Goal: Task Accomplishment & Management: Manage account settings

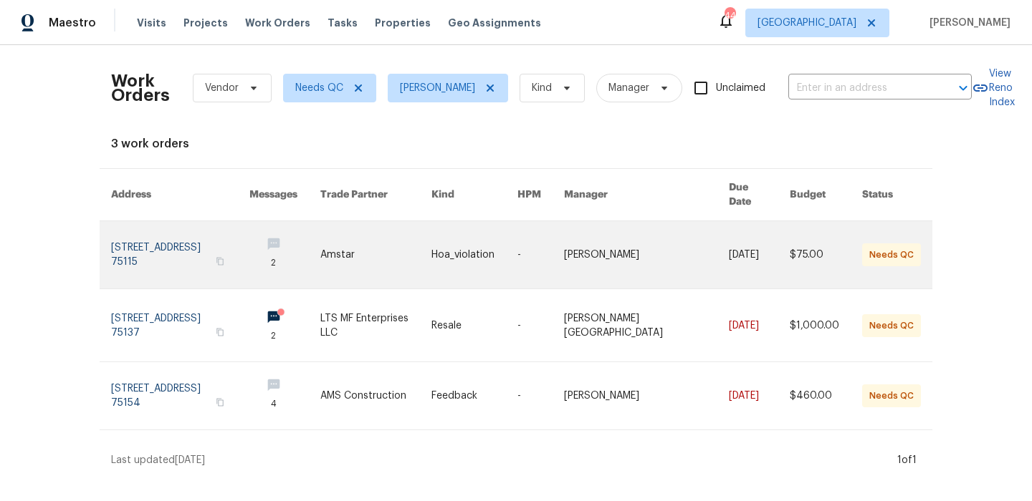
click at [186, 249] on link at bounding box center [180, 254] width 138 height 67
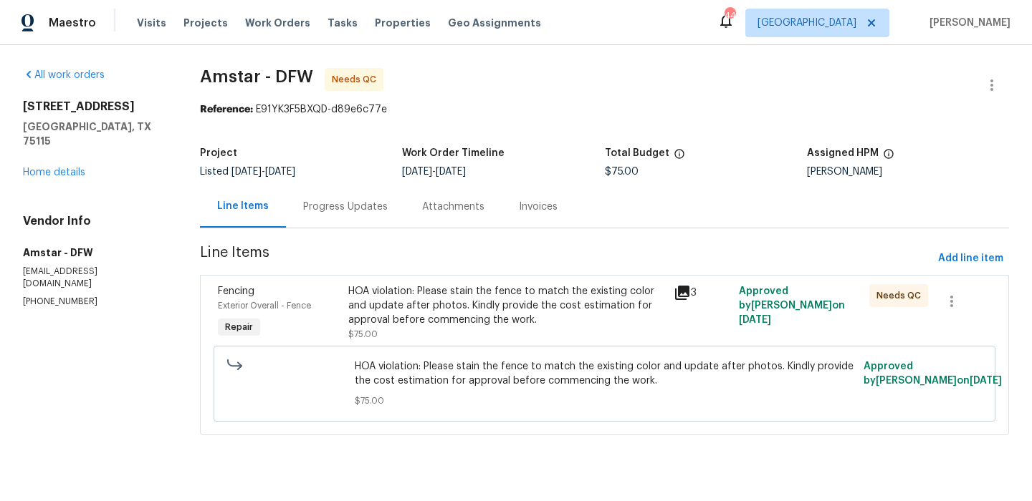
click at [686, 286] on icon at bounding box center [682, 293] width 14 height 14
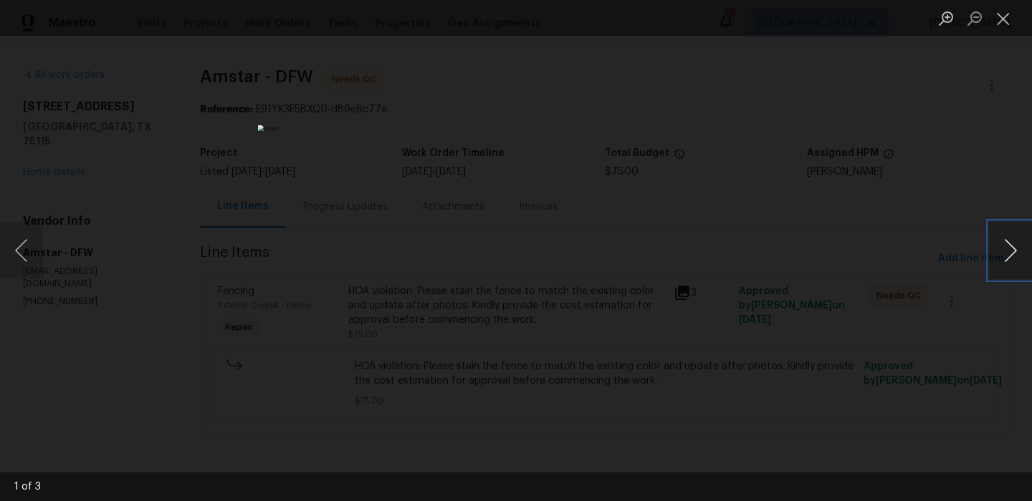
click at [1022, 250] on button "Next image" at bounding box center [1010, 250] width 43 height 57
click at [1004, 19] on button "Close lightbox" at bounding box center [1003, 18] width 29 height 25
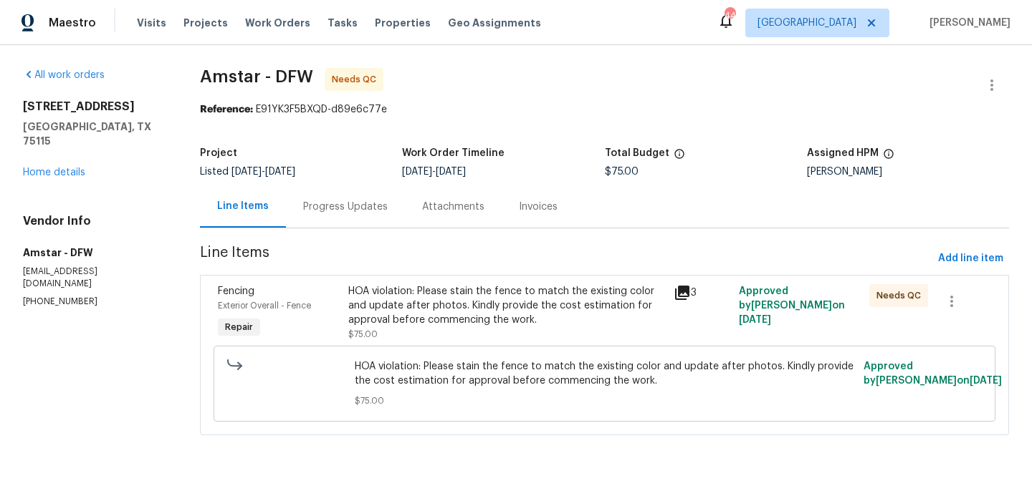
click at [329, 202] on div "Progress Updates" at bounding box center [345, 207] width 85 height 14
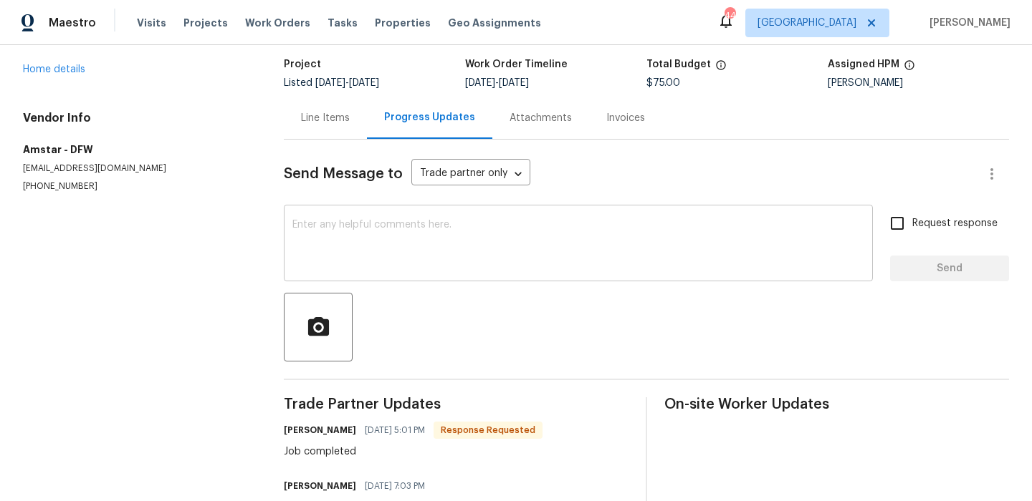
scroll to position [67, 0]
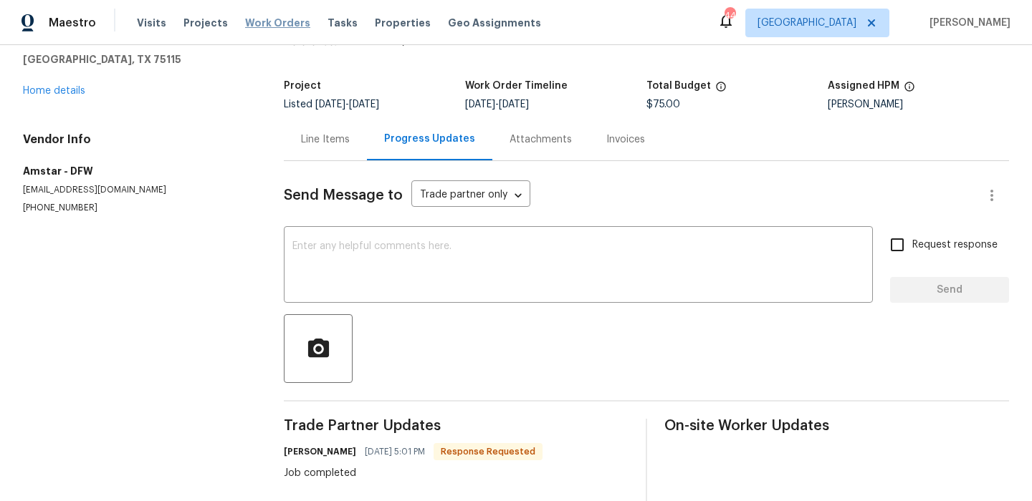
click at [279, 27] on span "Work Orders" at bounding box center [277, 23] width 65 height 14
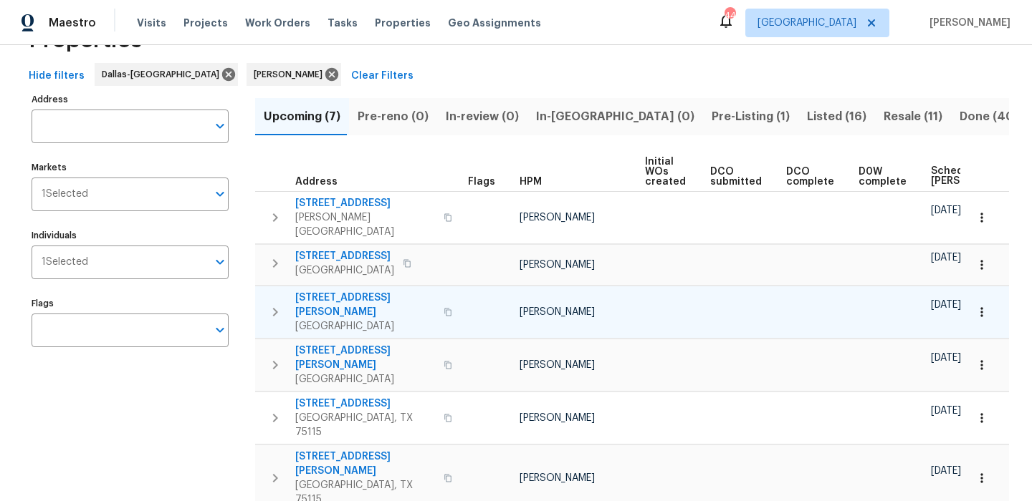
scroll to position [43, 0]
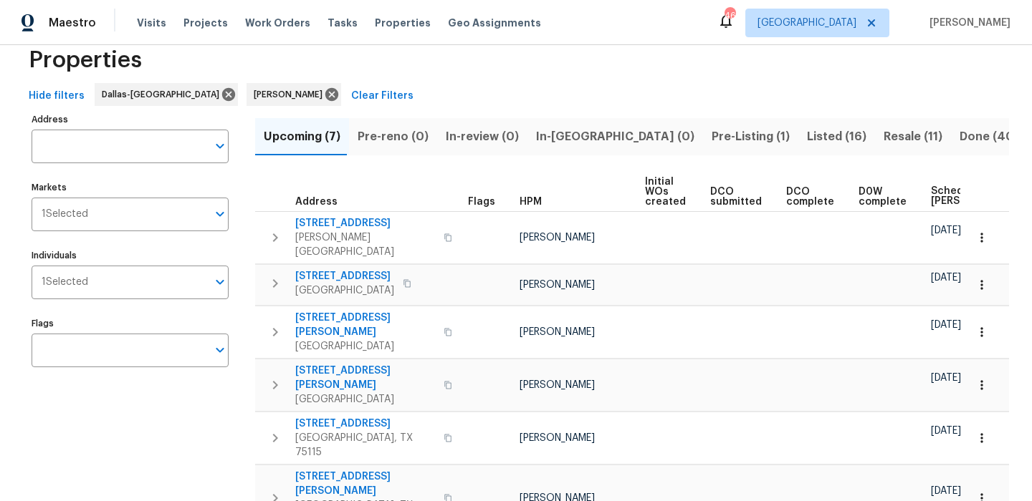
scroll to position [27, 0]
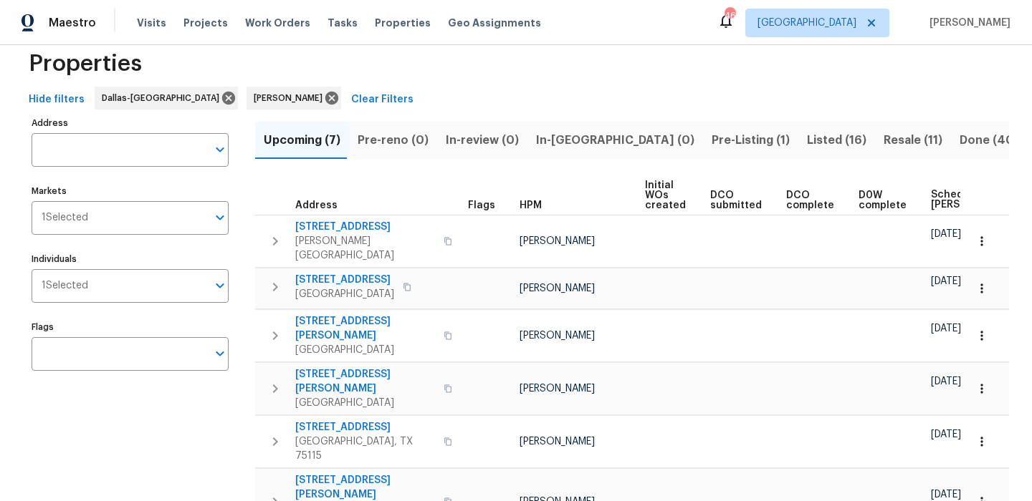
click at [711, 145] on span "Pre-Listing (1)" at bounding box center [750, 140] width 78 height 20
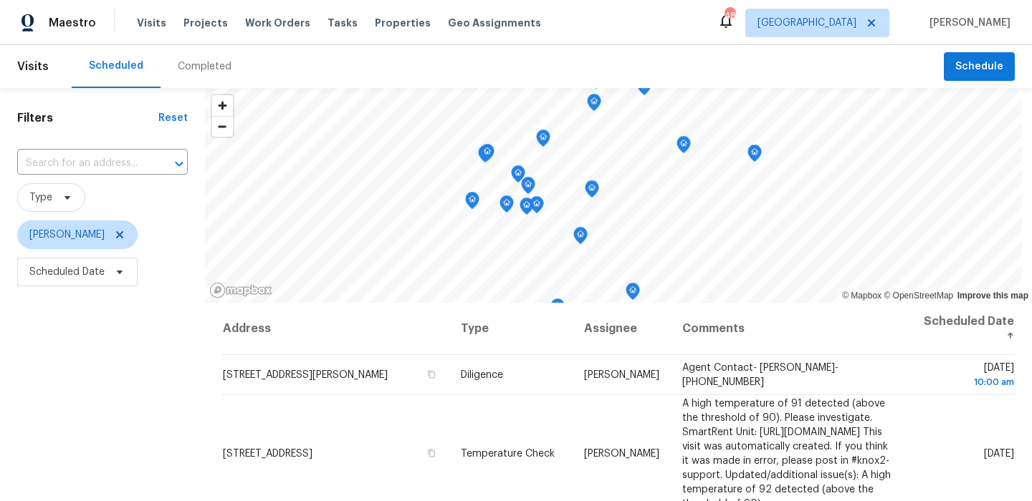
scroll to position [203, 0]
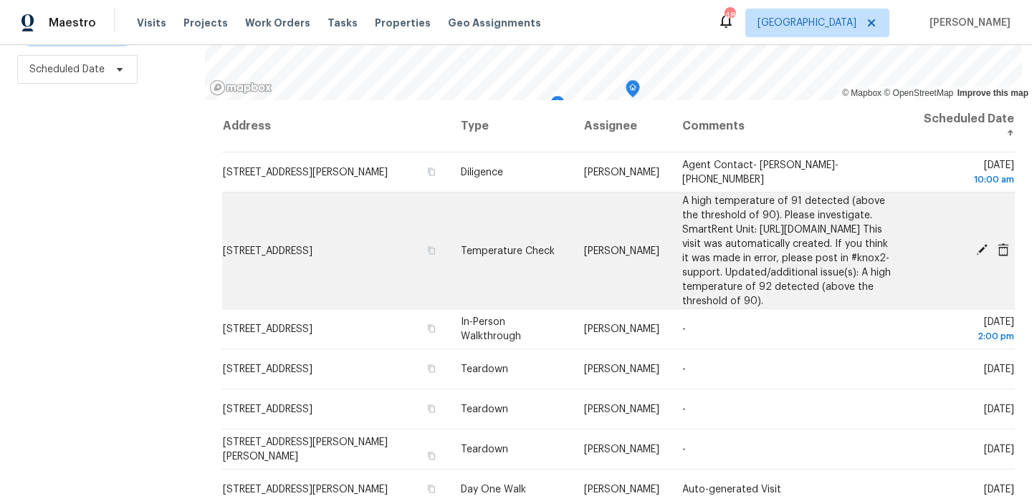
click at [983, 256] on icon at bounding box center [981, 249] width 11 height 11
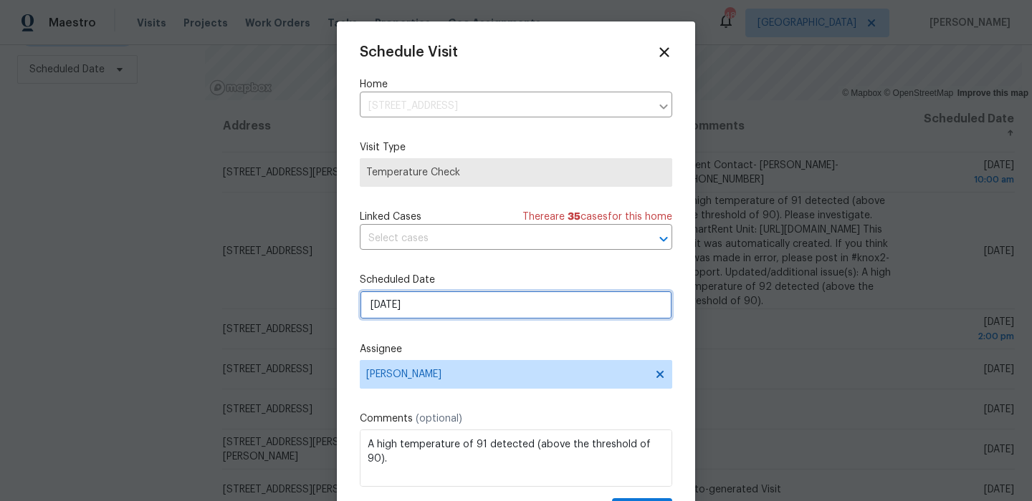
click at [474, 301] on input "[DATE]" at bounding box center [516, 305] width 312 height 29
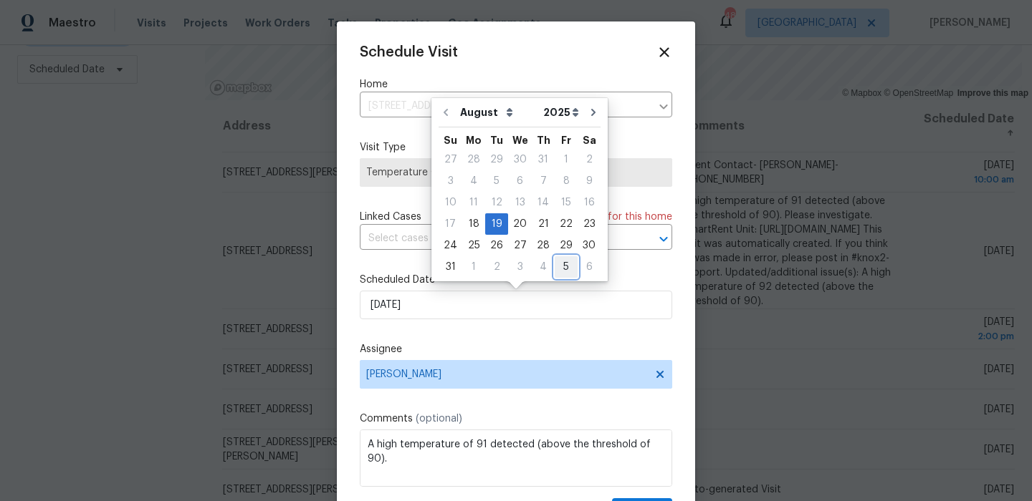
click at [562, 268] on div "5" at bounding box center [565, 267] width 23 height 20
type input "[DATE]"
select select "8"
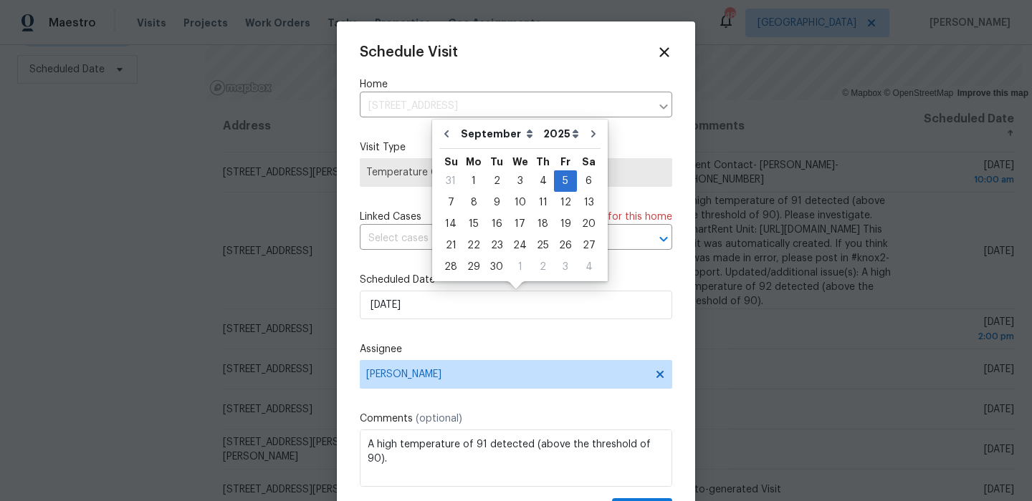
scroll to position [26, 0]
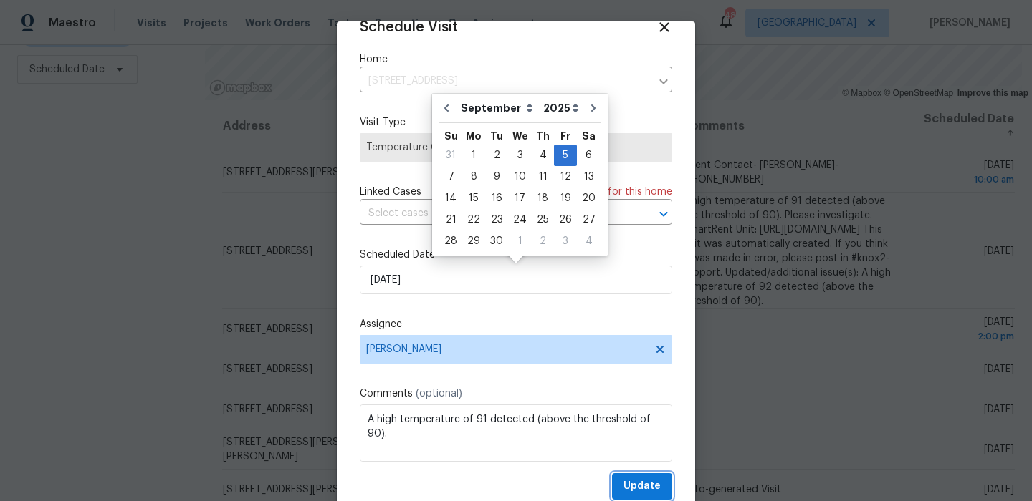
click at [655, 490] on span "Update" at bounding box center [641, 487] width 37 height 18
